Goal: Task Accomplishment & Management: Use online tool/utility

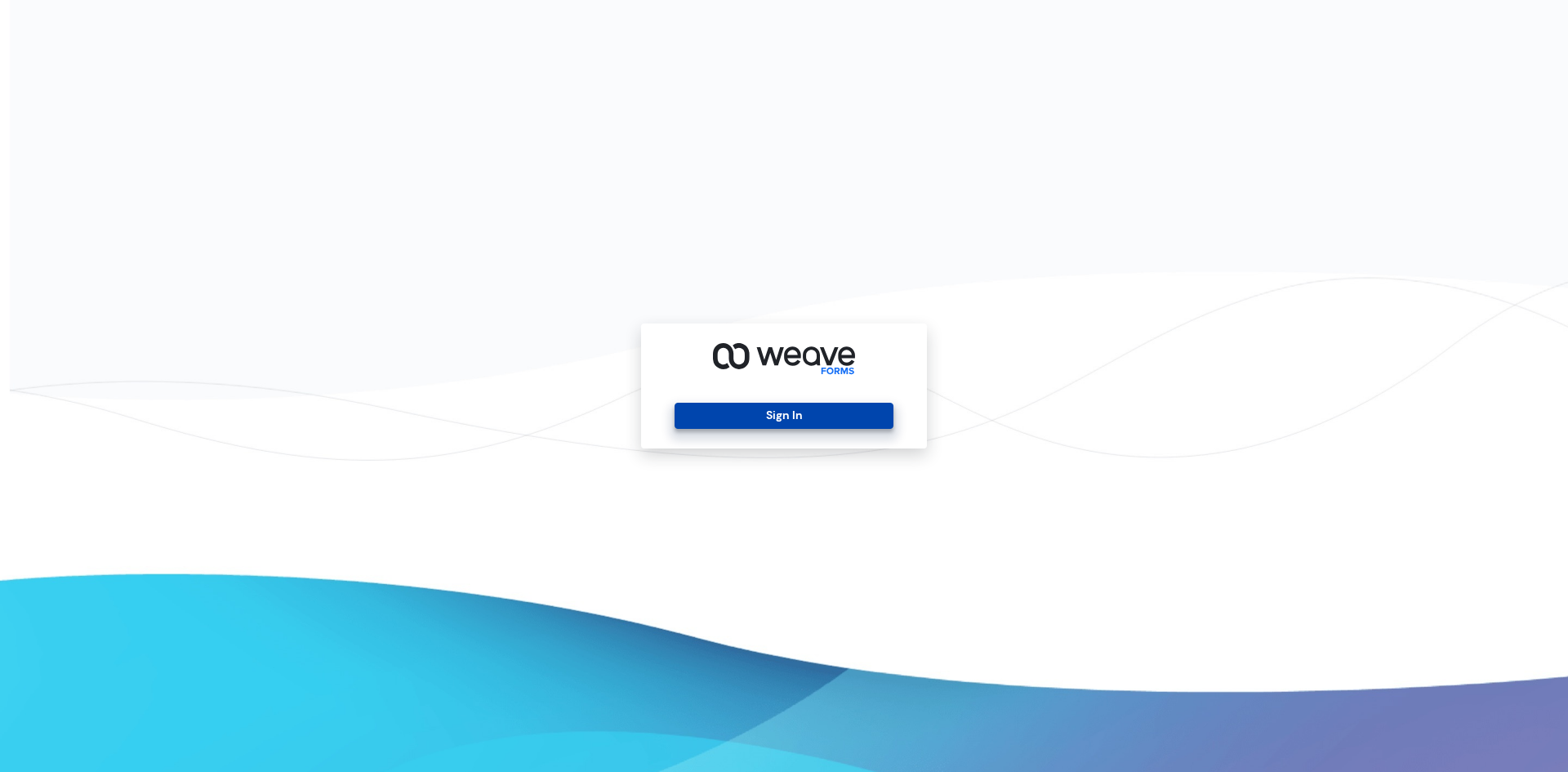
click at [830, 422] on button "Sign In" at bounding box center [784, 416] width 218 height 26
